Goal: Task Accomplishment & Management: Manage account settings

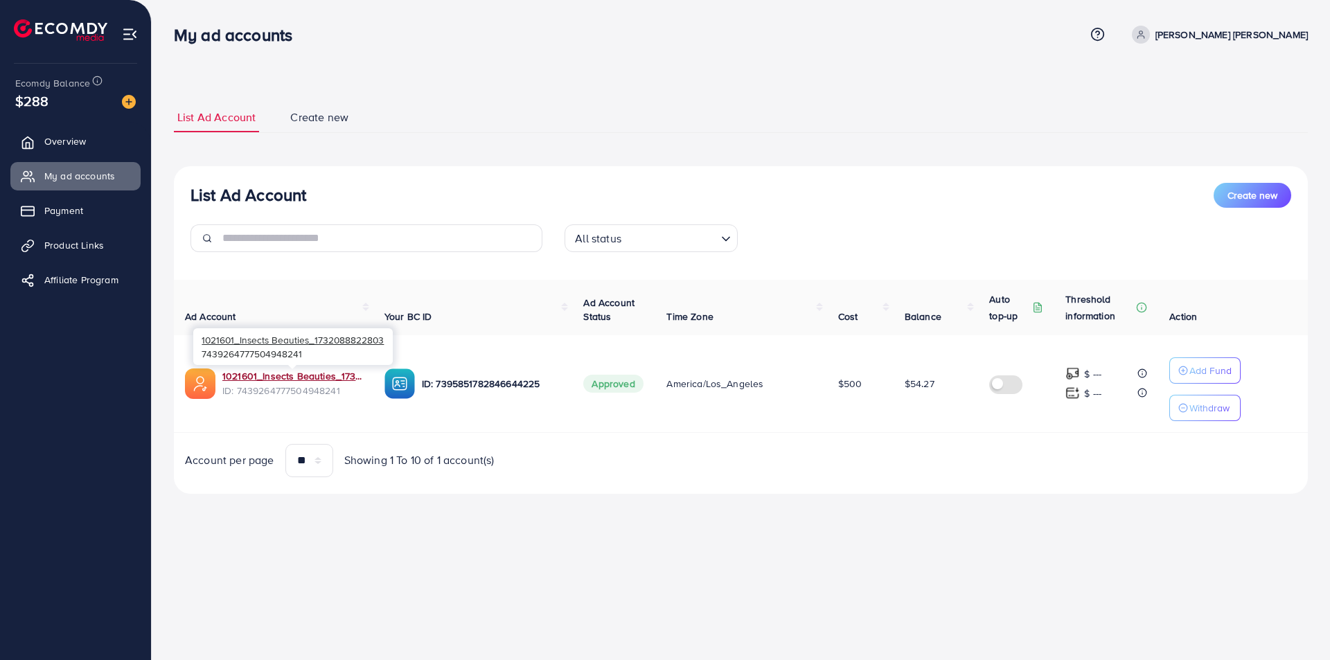
click at [303, 371] on link "1021601_Insects Beauties_1732088822803" at bounding box center [292, 376] width 140 height 14
click at [921, 386] on span "$54.27" at bounding box center [919, 384] width 30 height 14
drag, startPoint x: 311, startPoint y: 378, endPoint x: 605, endPoint y: 490, distance: 314.1
click at [693, 533] on div "My ad accounts Help Center Contact Support Term and policy About Us [PERSON_NAM…" at bounding box center [665, 330] width 1330 height 660
click at [406, 382] on img at bounding box center [399, 383] width 30 height 30
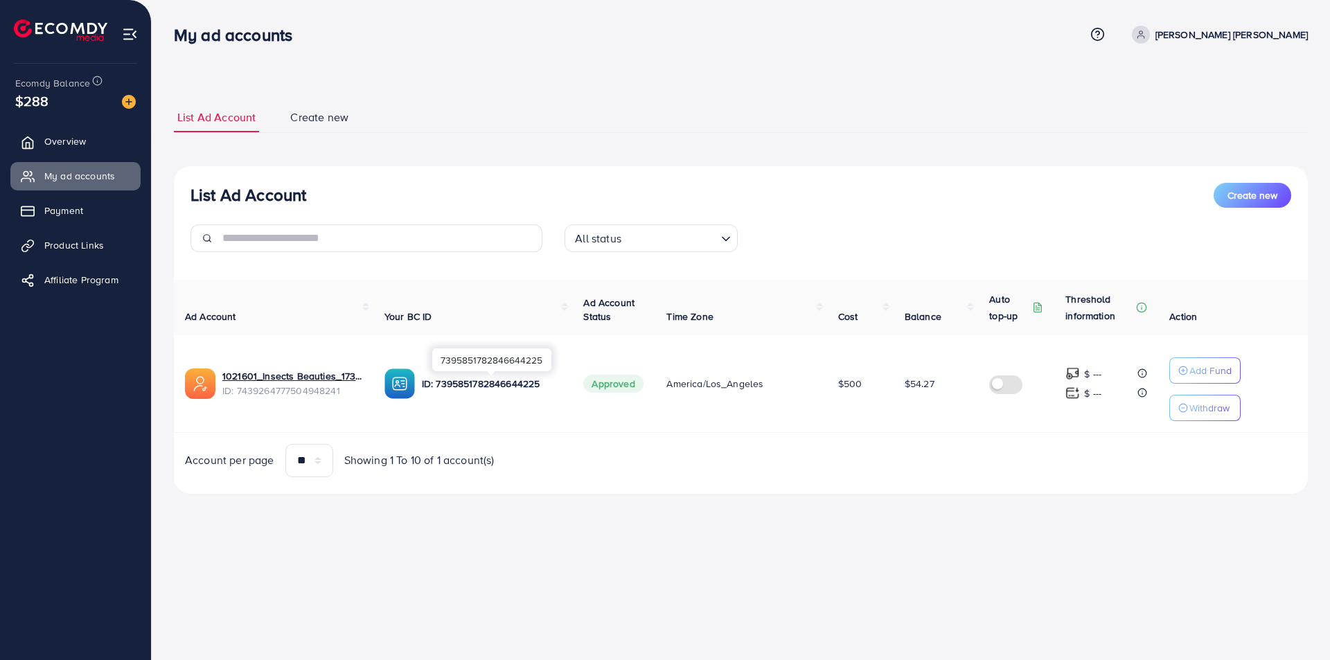
click at [464, 390] on p "ID: 7395851782846644225" at bounding box center [492, 383] width 140 height 17
click at [89, 134] on link "Overview" at bounding box center [75, 141] width 130 height 28
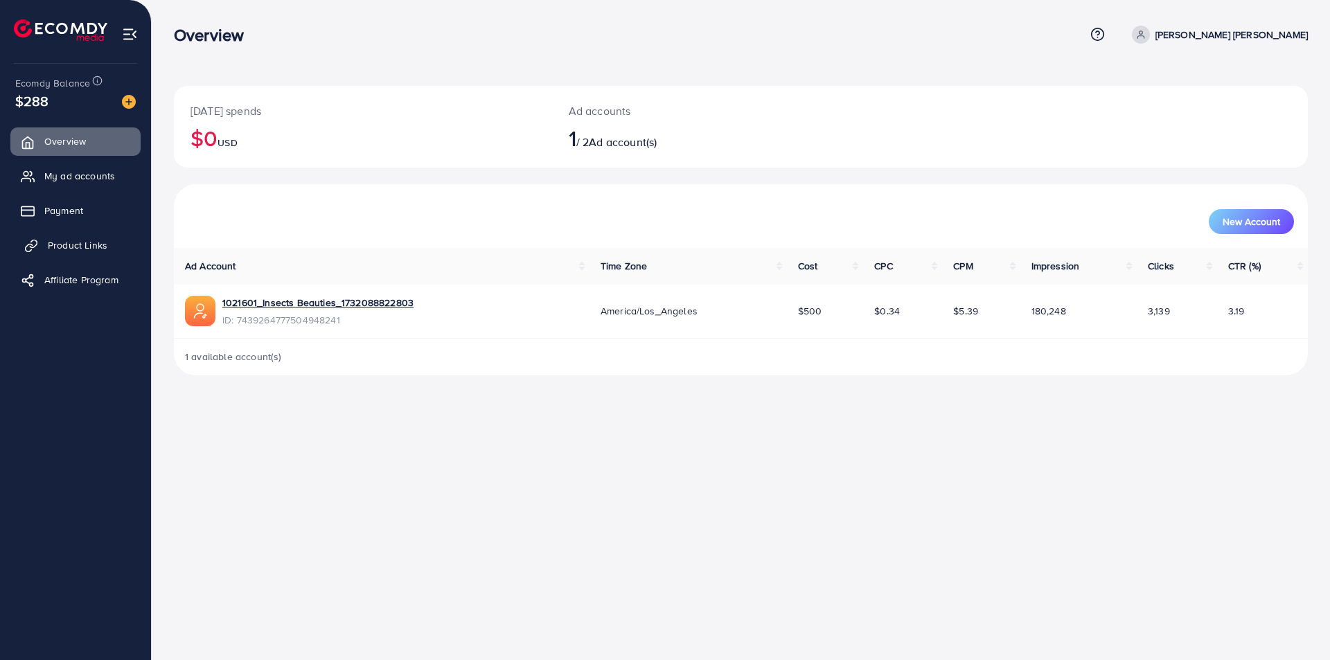
click at [71, 247] on span "Product Links" at bounding box center [78, 245] width 60 height 14
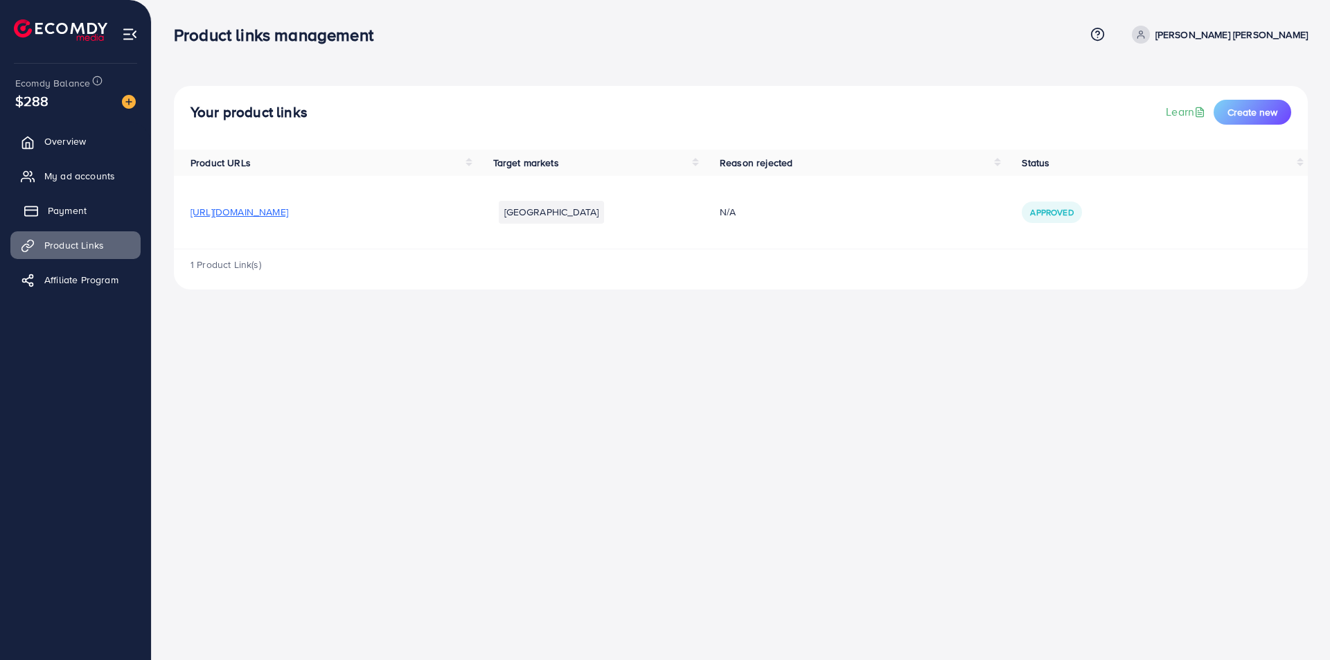
click at [55, 208] on span "Payment" at bounding box center [67, 211] width 39 height 14
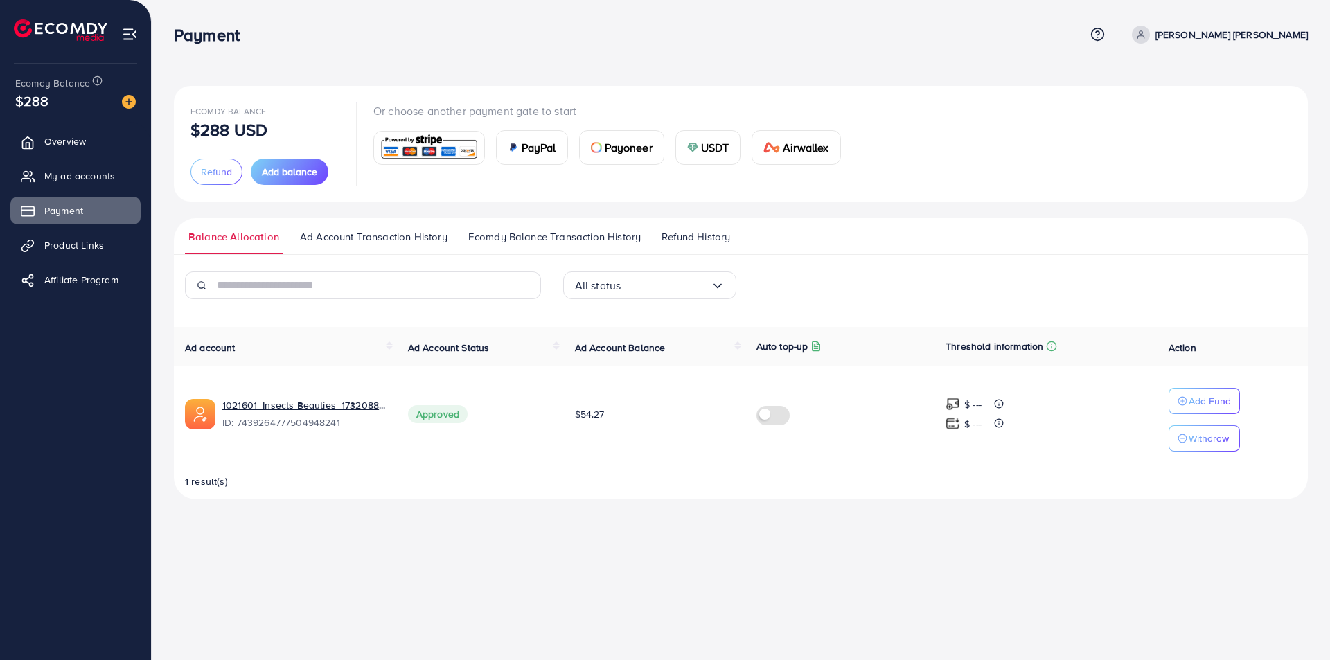
click at [73, 195] on ul "Overview My ad accounts Payment Product Links Affiliate Program" at bounding box center [75, 215] width 151 height 186
click at [72, 178] on span "My ad accounts" at bounding box center [83, 176] width 71 height 14
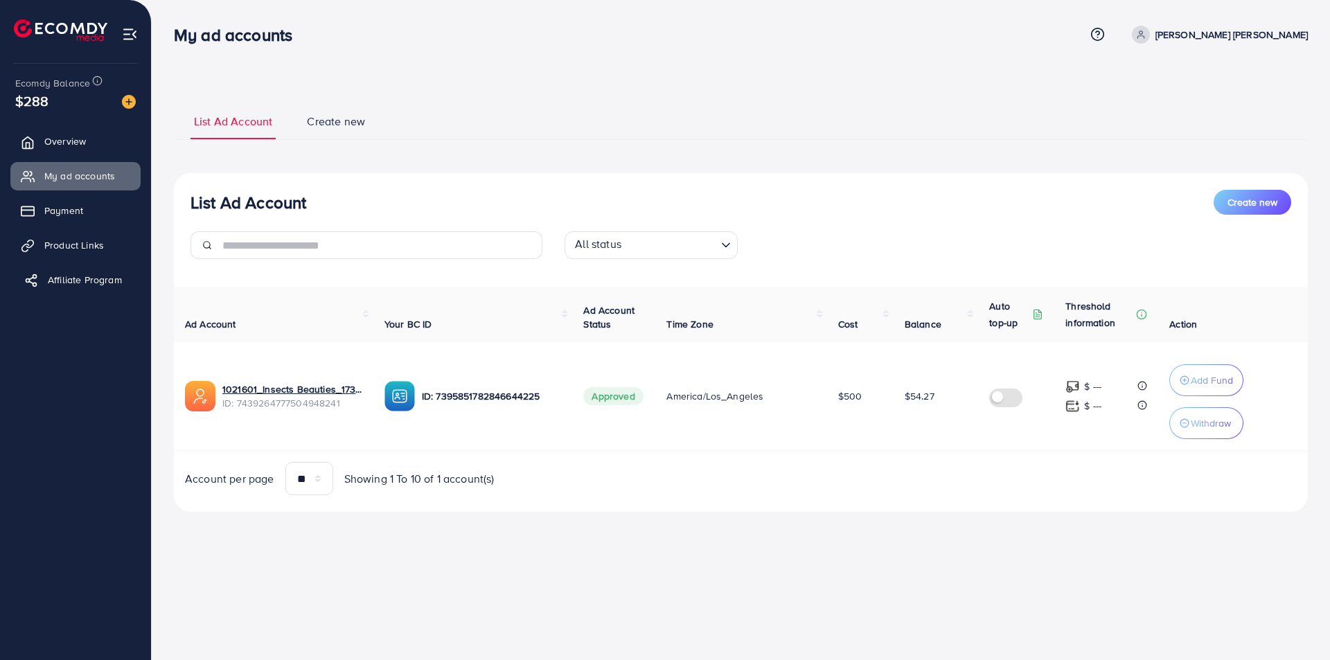
click at [84, 276] on span "Affiliate Program" at bounding box center [85, 280] width 74 height 14
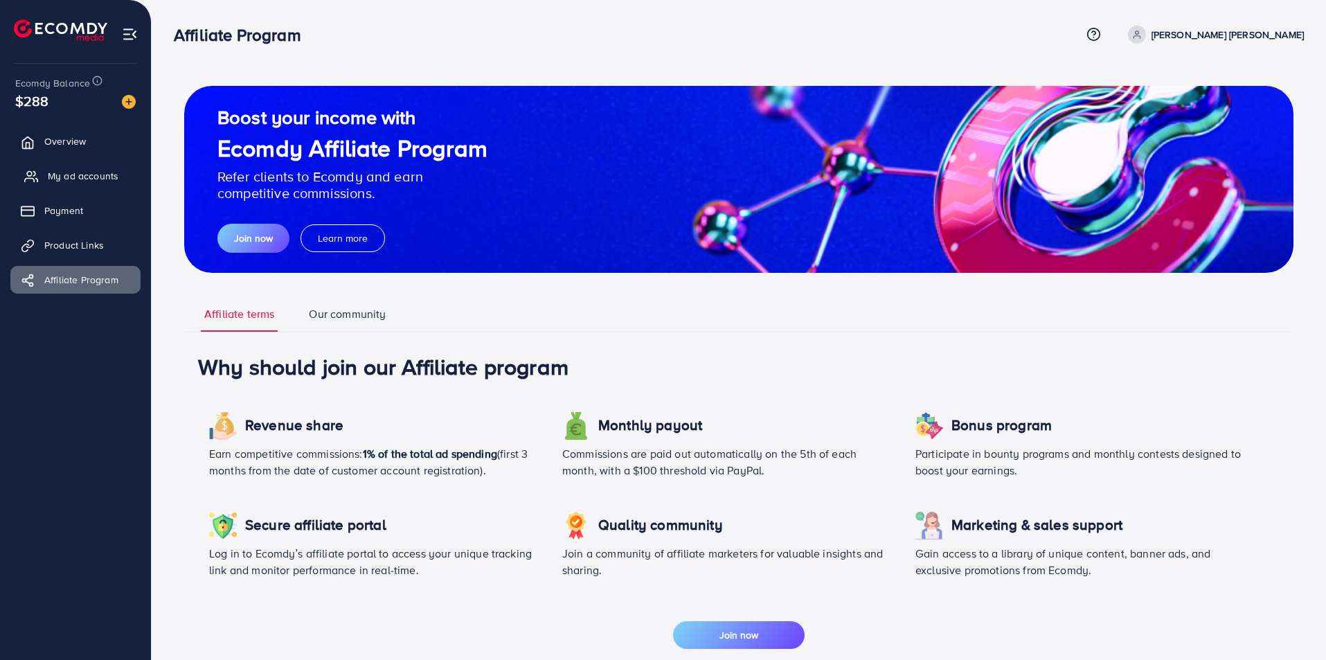
click at [79, 172] on span "My ad accounts" at bounding box center [83, 176] width 71 height 14
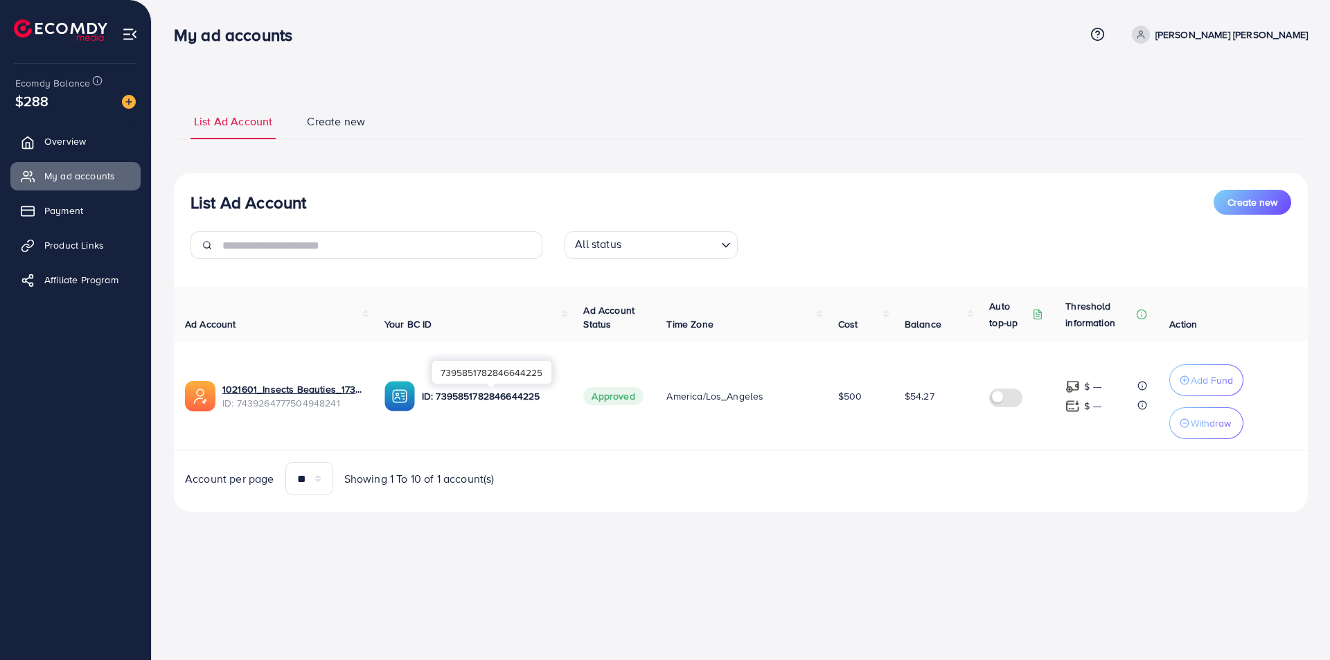
click at [465, 391] on p "ID: 7395851782846644225" at bounding box center [492, 396] width 140 height 17
copy p "7395851782846644225"
click at [471, 396] on p "ID: 7395851782846644225" at bounding box center [492, 396] width 140 height 17
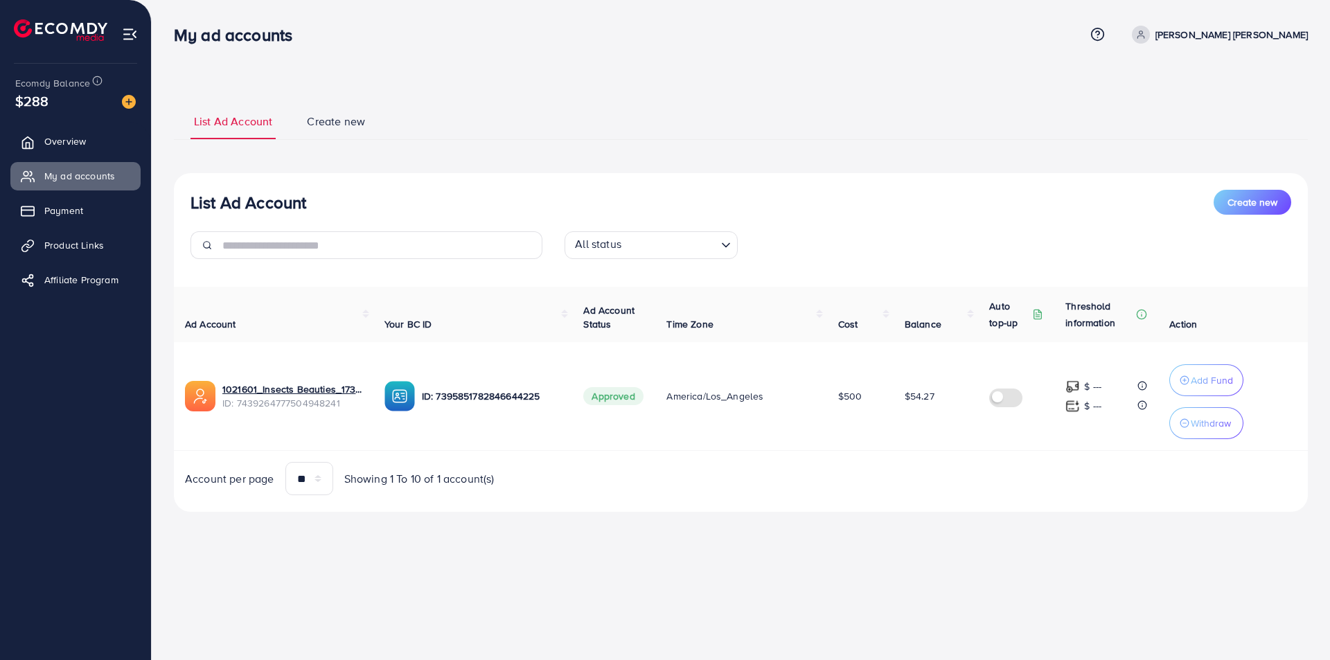
click at [593, 546] on div "List Ad Account Create new List Ad Account Create new All status Loading... Ad …" at bounding box center [741, 275] width 1178 height 551
click at [496, 391] on p "ID: 7395851782846644225" at bounding box center [492, 396] width 140 height 17
copy p "7395851782846644225"
click at [650, 476] on div "Account per page ** ** ** *** Showing 1 To 10 of 1 account(s)" at bounding box center [457, 478] width 567 height 33
